Goal: Task Accomplishment & Management: Manage account settings

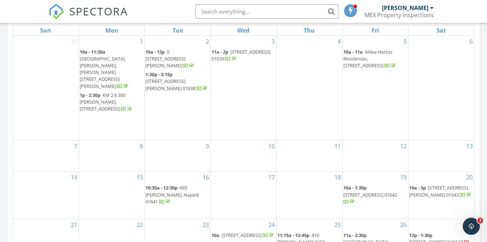
scroll to position [485, 0]
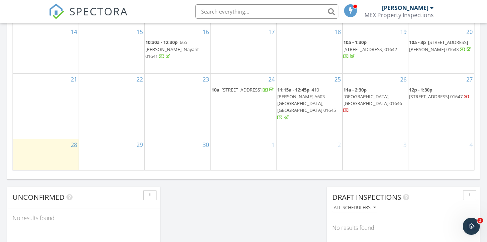
click at [371, 100] on span "Casa El Gauyabo, Puerto Vallarta 01646" at bounding box center [372, 99] width 59 height 13
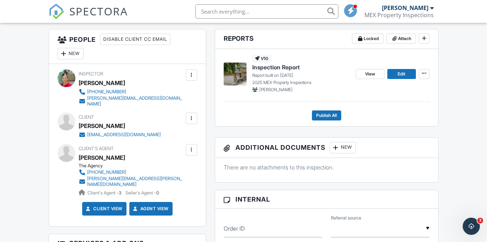
scroll to position [181, 0]
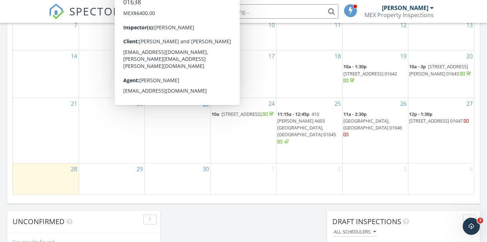
scroll to position [439, 0]
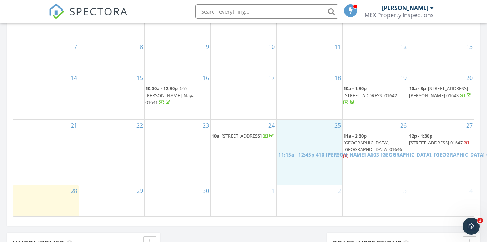
click at [295, 151] on body "SPECTORA Angie Poszwa MEX Property Inspections Role: Inspector Dashboard New In…" at bounding box center [243, 63] width 487 height 1005
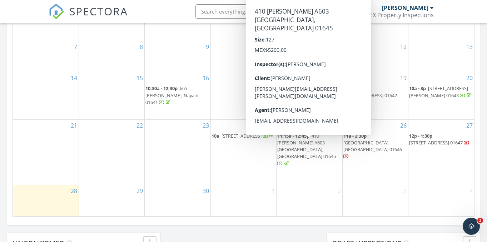
click at [295, 151] on span "410 Maria Montessori A603 Distrito Coral, Puerto Vallart 01645" at bounding box center [306, 146] width 59 height 27
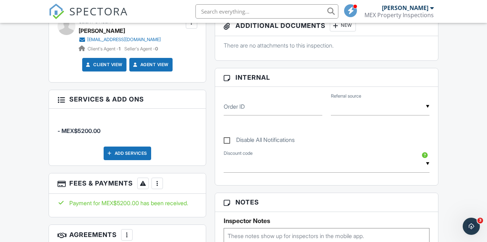
scroll to position [19, 0]
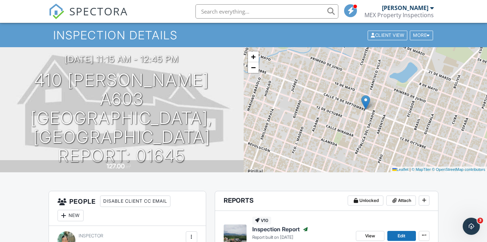
click at [230, 13] on input "text" at bounding box center [266, 11] width 143 height 14
click at [246, 12] on input "[PERSON_NAME]" at bounding box center [266, 11] width 143 height 14
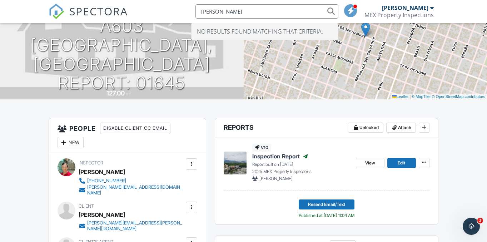
scroll to position [110, 0]
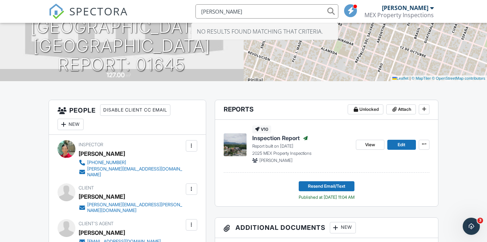
type input "[PERSON_NAME]"
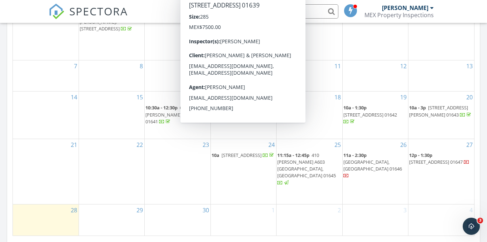
scroll to position [425, 0]
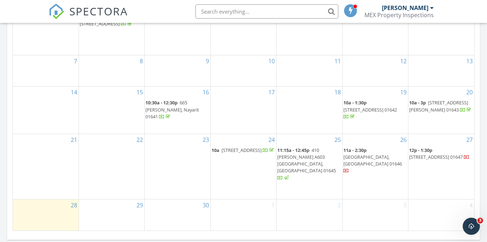
click at [427, 108] on span "10a - 3p 105 Coapinole, Amapas de Conchas Chinas, Puerto Vallarta, Jalisco 01643" at bounding box center [441, 106] width 64 height 14
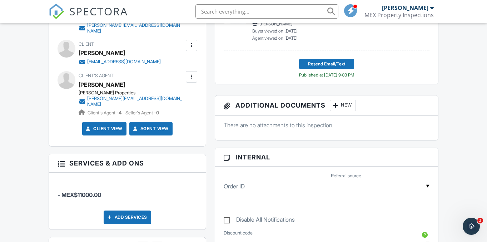
scroll to position [154, 0]
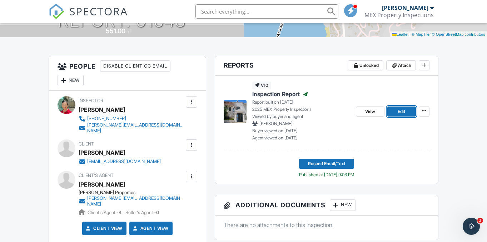
click at [400, 111] on span "Edit" at bounding box center [402, 111] width 8 height 7
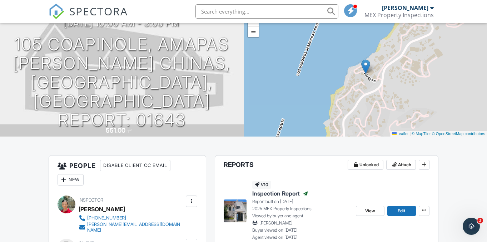
scroll to position [93, 0]
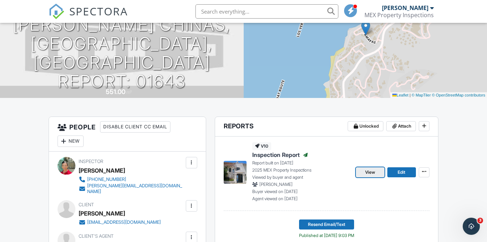
click at [369, 172] on span "View" at bounding box center [370, 172] width 10 height 7
